Goal: Information Seeking & Learning: Learn about a topic

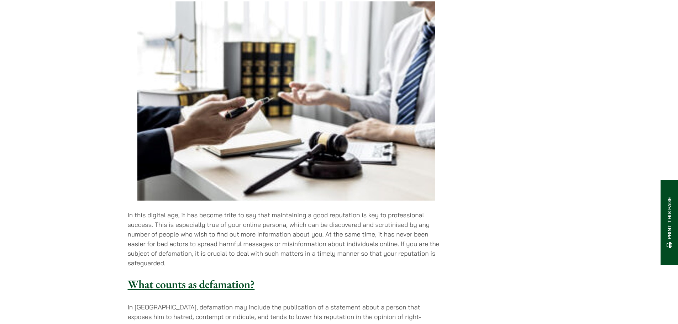
scroll to position [249, 0]
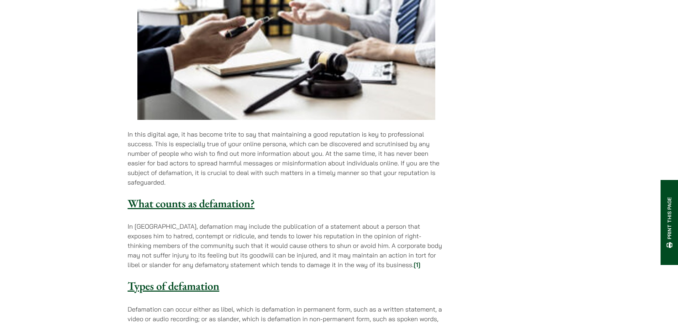
click at [194, 130] on p "In this digital age, it has become trite to say that maintaining a good reputat…" at bounding box center [286, 159] width 317 height 58
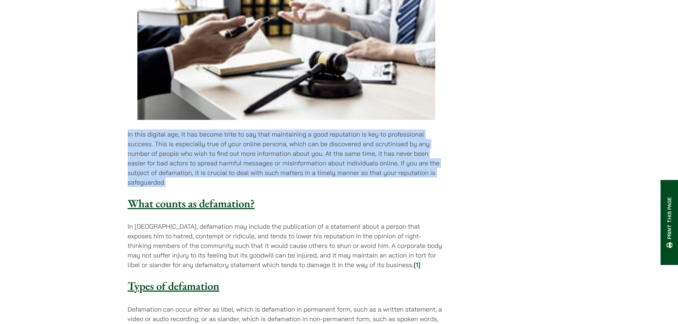
click at [194, 130] on p "In this digital age, it has become trite to say that maintaining a good reputat…" at bounding box center [286, 159] width 317 height 58
click at [192, 139] on p "In this digital age, it has become trite to say that maintaining a good reputat…" at bounding box center [286, 159] width 317 height 58
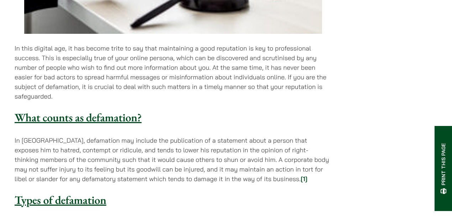
scroll to position [344, 0]
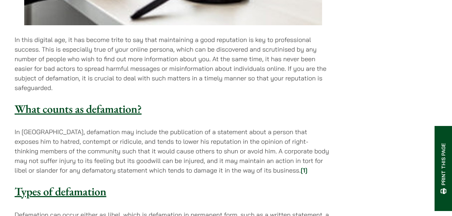
click at [222, 127] on p "In [GEOGRAPHIC_DATA], defamation may include the publication of a statement abo…" at bounding box center [173, 151] width 317 height 48
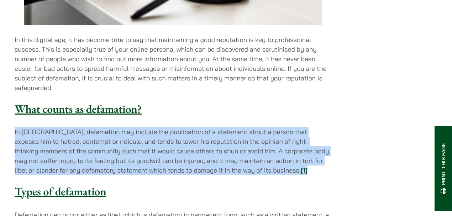
click at [222, 127] on p "In [GEOGRAPHIC_DATA], defamation may include the publication of a statement abo…" at bounding box center [173, 151] width 317 height 48
click at [219, 130] on p "In [GEOGRAPHIC_DATA], defamation may include the publication of a statement abo…" at bounding box center [173, 151] width 317 height 48
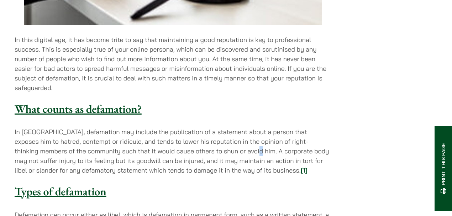
click at [219, 130] on p "In [GEOGRAPHIC_DATA], defamation may include the publication of a statement abo…" at bounding box center [173, 151] width 317 height 48
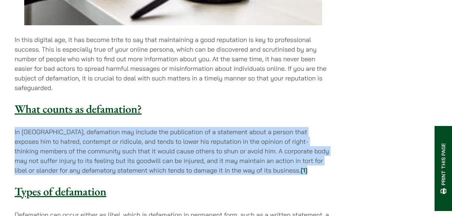
click at [219, 130] on p "In [GEOGRAPHIC_DATA], defamation may include the publication of a statement abo…" at bounding box center [173, 151] width 317 height 48
click at [216, 132] on p "In [GEOGRAPHIC_DATA], defamation may include the publication of a statement abo…" at bounding box center [173, 151] width 317 height 48
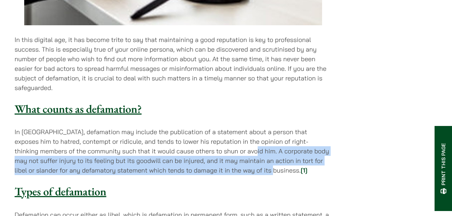
drag, startPoint x: 216, startPoint y: 132, endPoint x: 232, endPoint y: 149, distance: 23.2
click at [232, 149] on p "In [GEOGRAPHIC_DATA], defamation may include the publication of a statement abo…" at bounding box center [173, 151] width 317 height 48
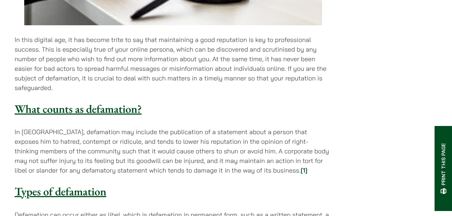
click at [276, 151] on p "In [GEOGRAPHIC_DATA], defamation may include the publication of a statement abo…" at bounding box center [173, 151] width 317 height 48
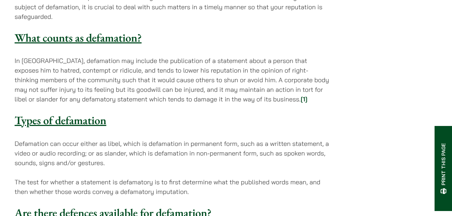
scroll to position [534, 0]
